Goal: Task Accomplishment & Management: Use online tool/utility

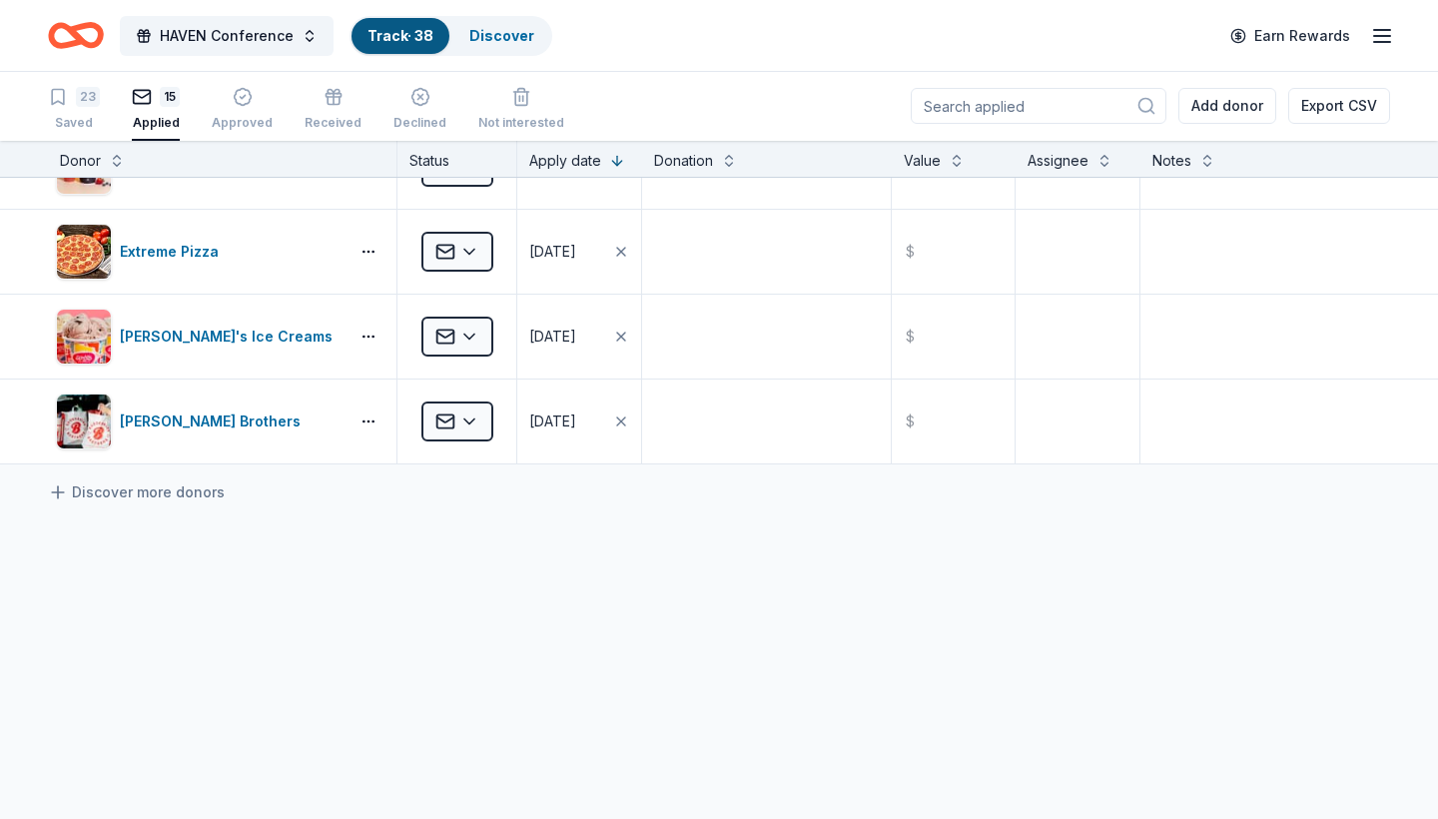
scroll to position [974, 0]
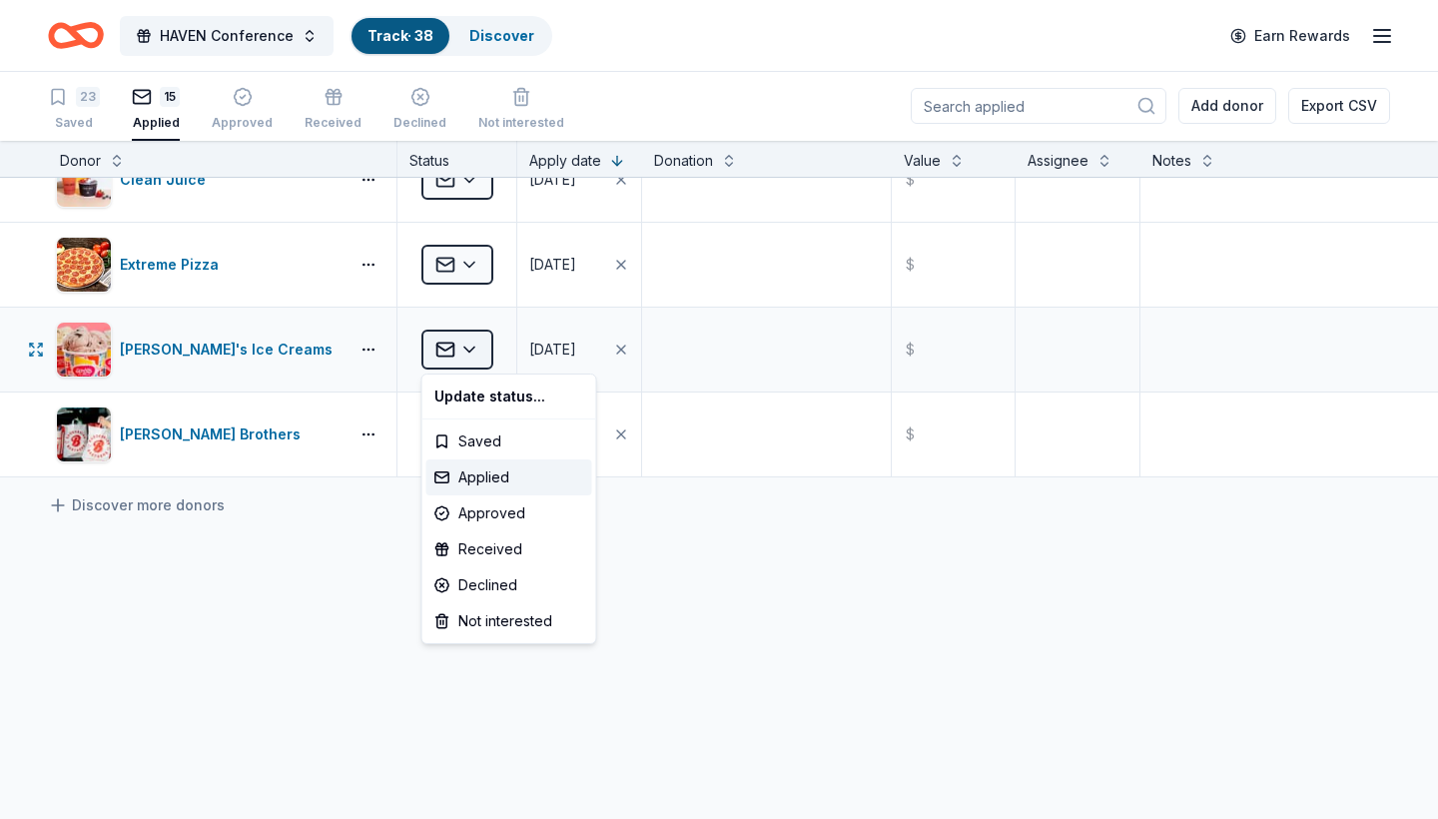
click at [472, 355] on html "HAVEN Conference Track · 38 Discover Earn Rewards 23 Saved 15 Applied Approved …" at bounding box center [719, 408] width 1438 height 819
click at [468, 550] on div "Received" at bounding box center [509, 549] width 166 height 36
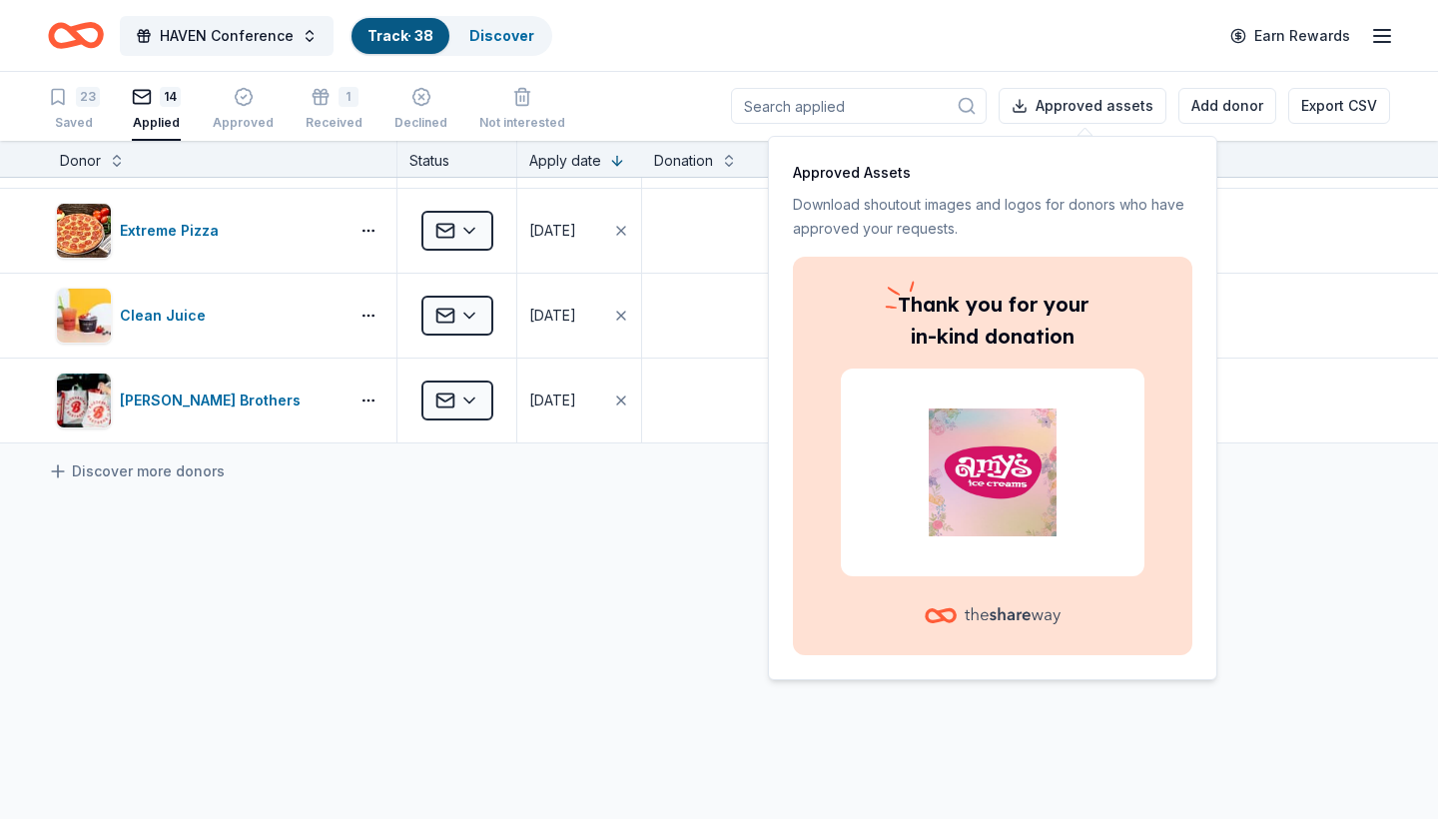
scroll to position [923, 0]
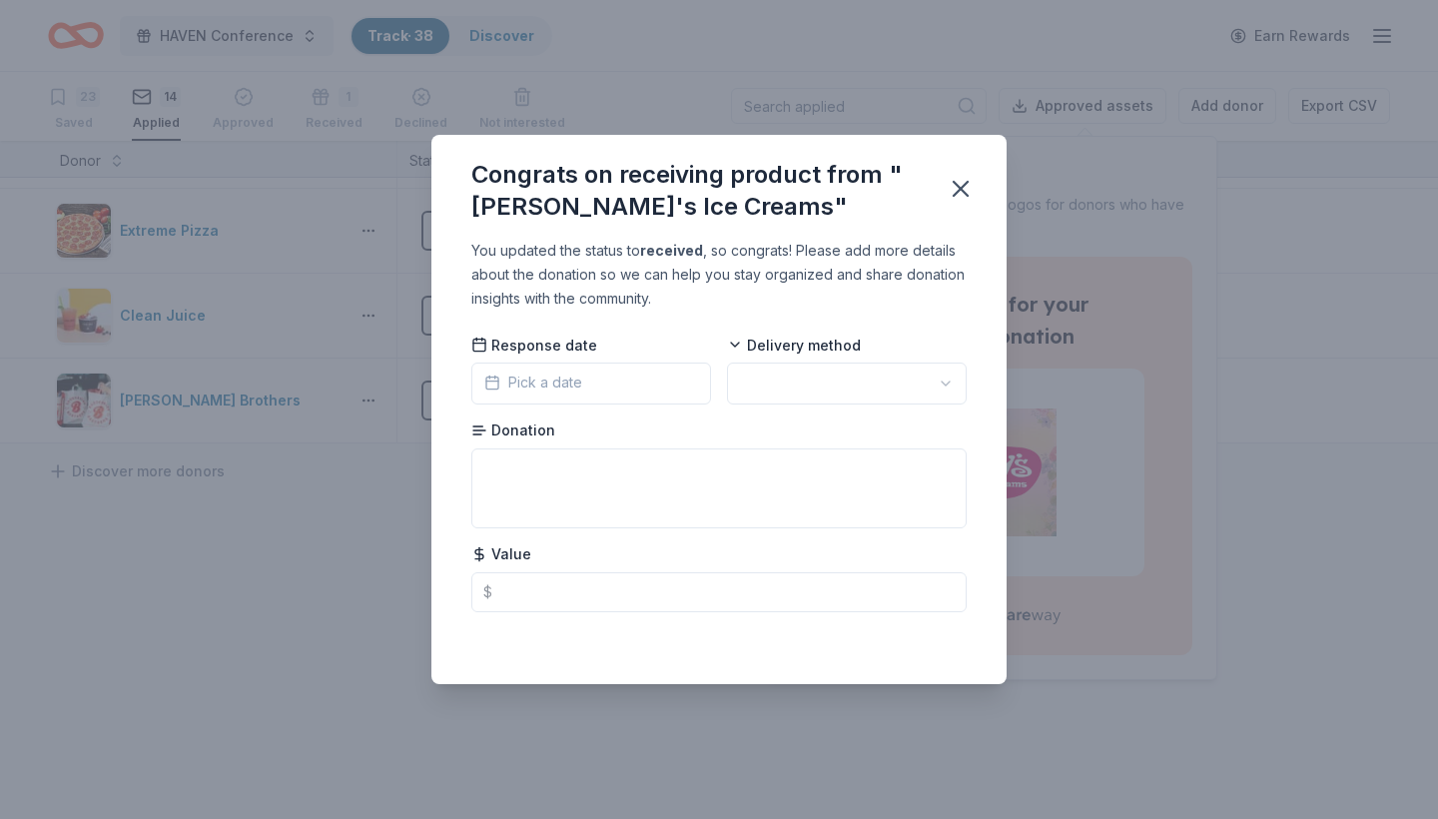
click at [609, 383] on button "Pick a date" at bounding box center [591, 384] width 240 height 42
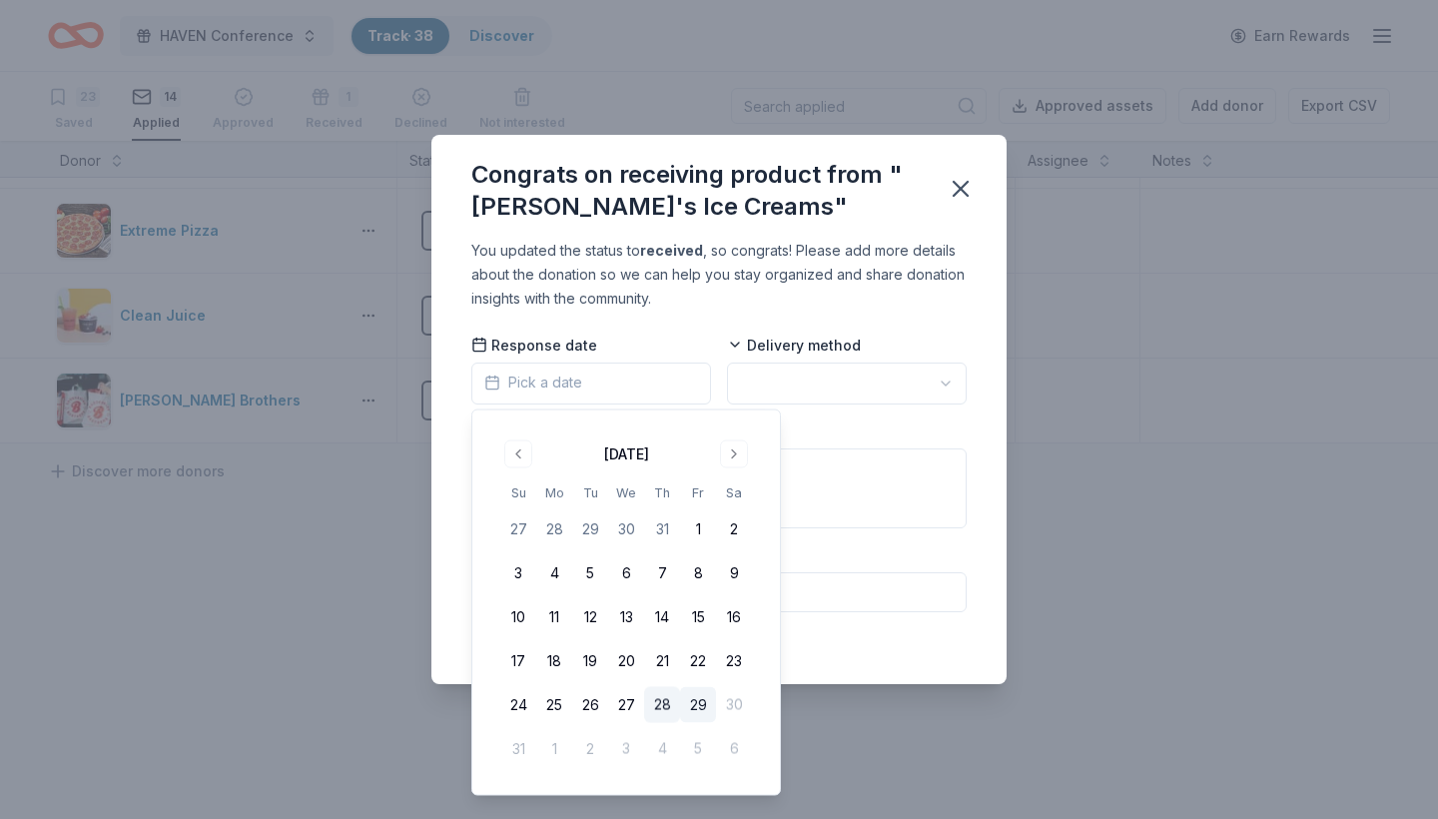
click at [665, 701] on button "28" at bounding box center [662, 705] width 36 height 36
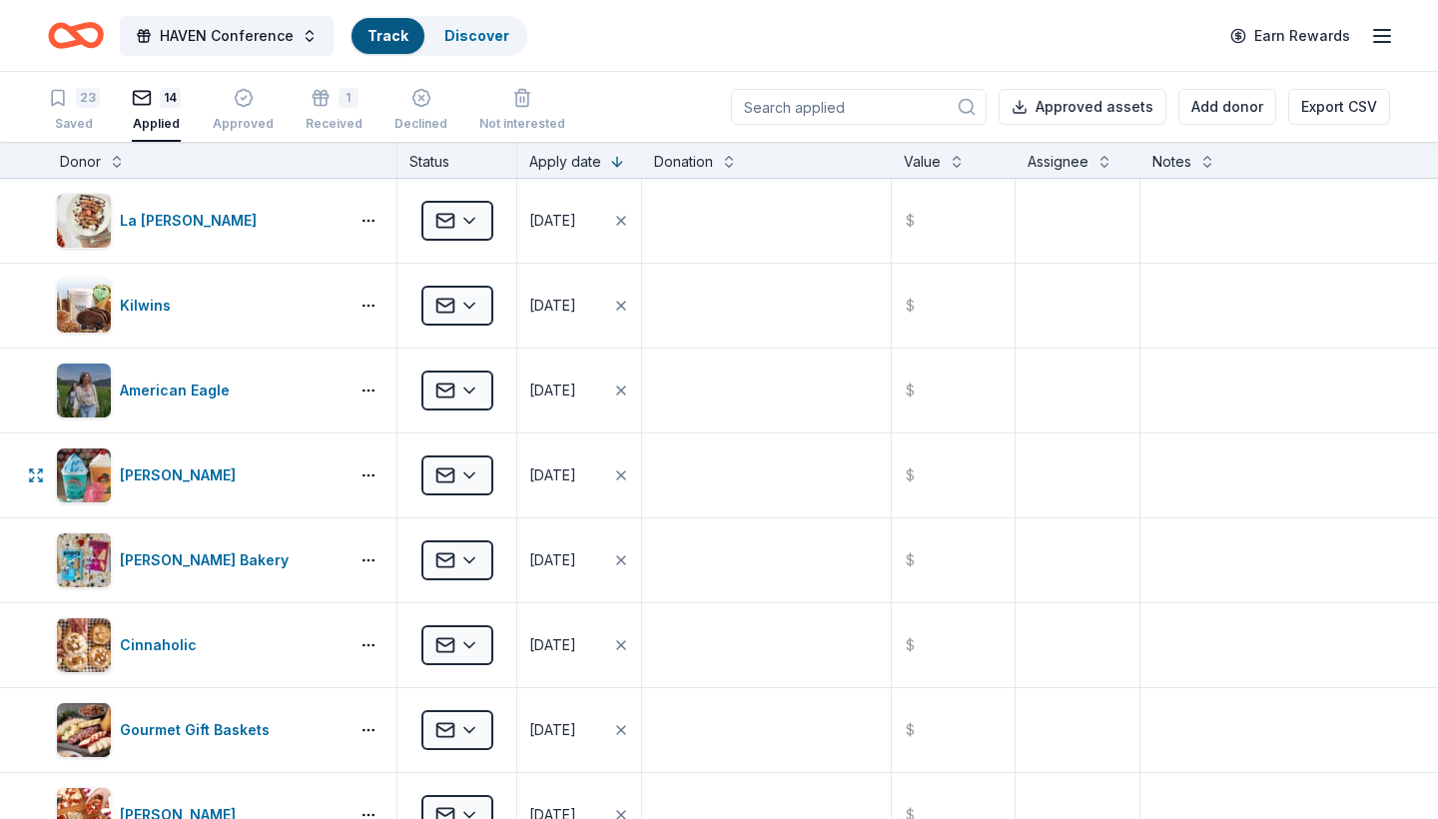
scroll to position [1, 0]
click at [345, 92] on div "1" at bounding box center [349, 97] width 20 height 20
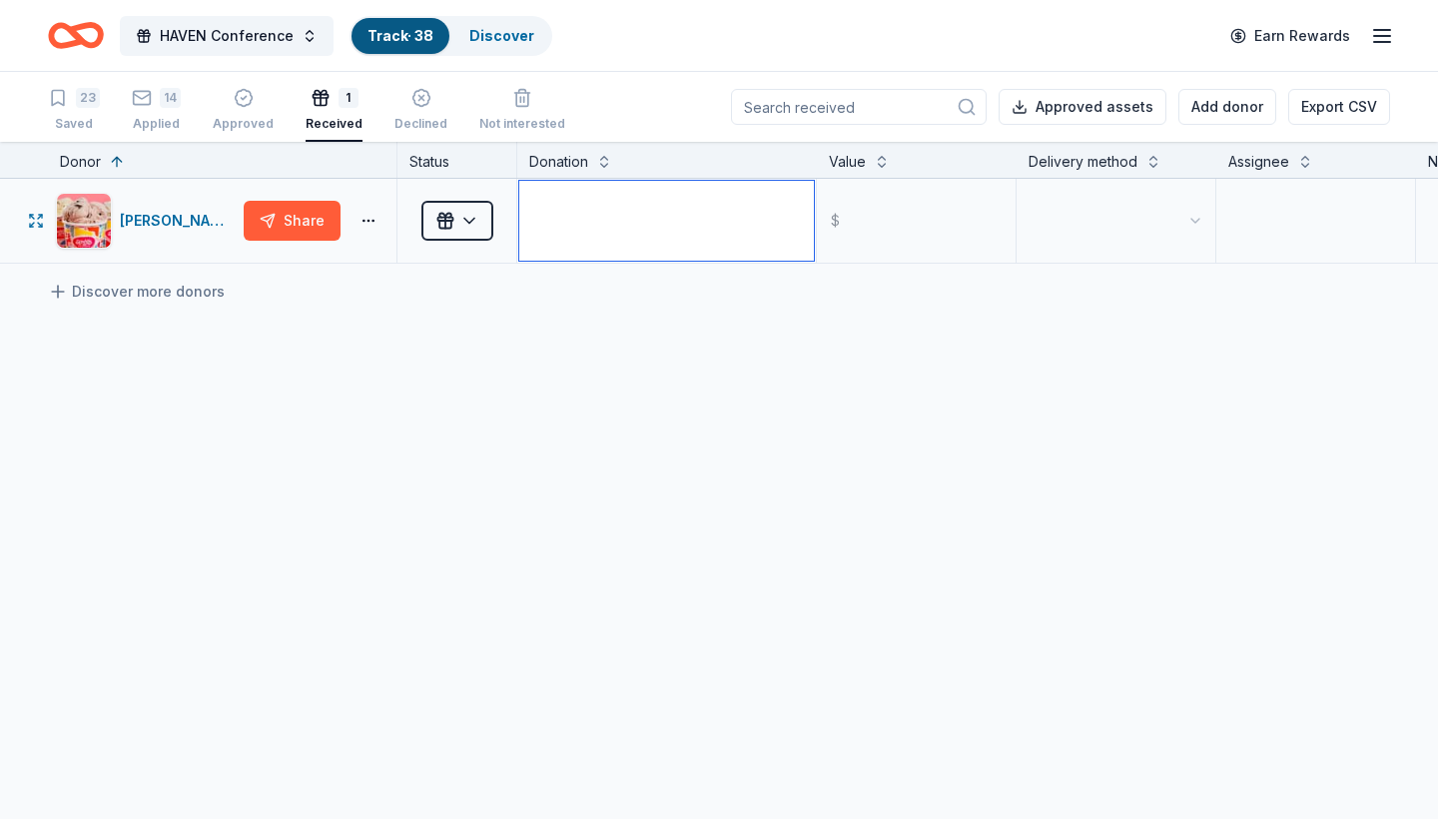
click at [550, 224] on textarea at bounding box center [666, 221] width 295 height 80
type textarea "4 gift crads"
click at [866, 213] on input "text" at bounding box center [916, 221] width 195 height 80
type input "30.00"
click at [1161, 226] on html "HAVEN Conference Track · 38 Discover Earn Rewards 23 Saved 14 Applied Approved …" at bounding box center [719, 409] width 1438 height 819
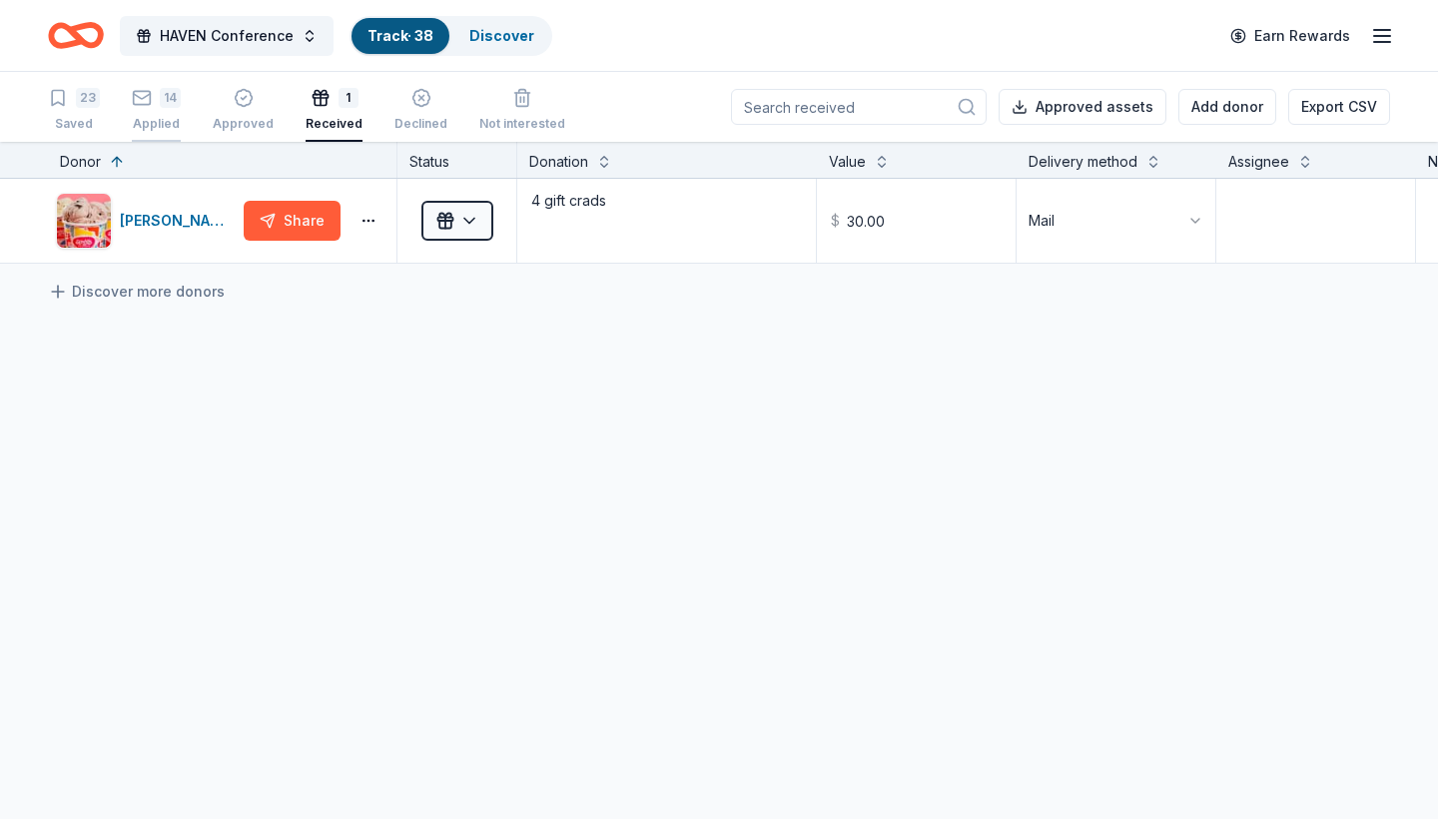
click at [161, 102] on div "14" at bounding box center [170, 98] width 21 height 20
